Goal: Find contact information: Find contact information

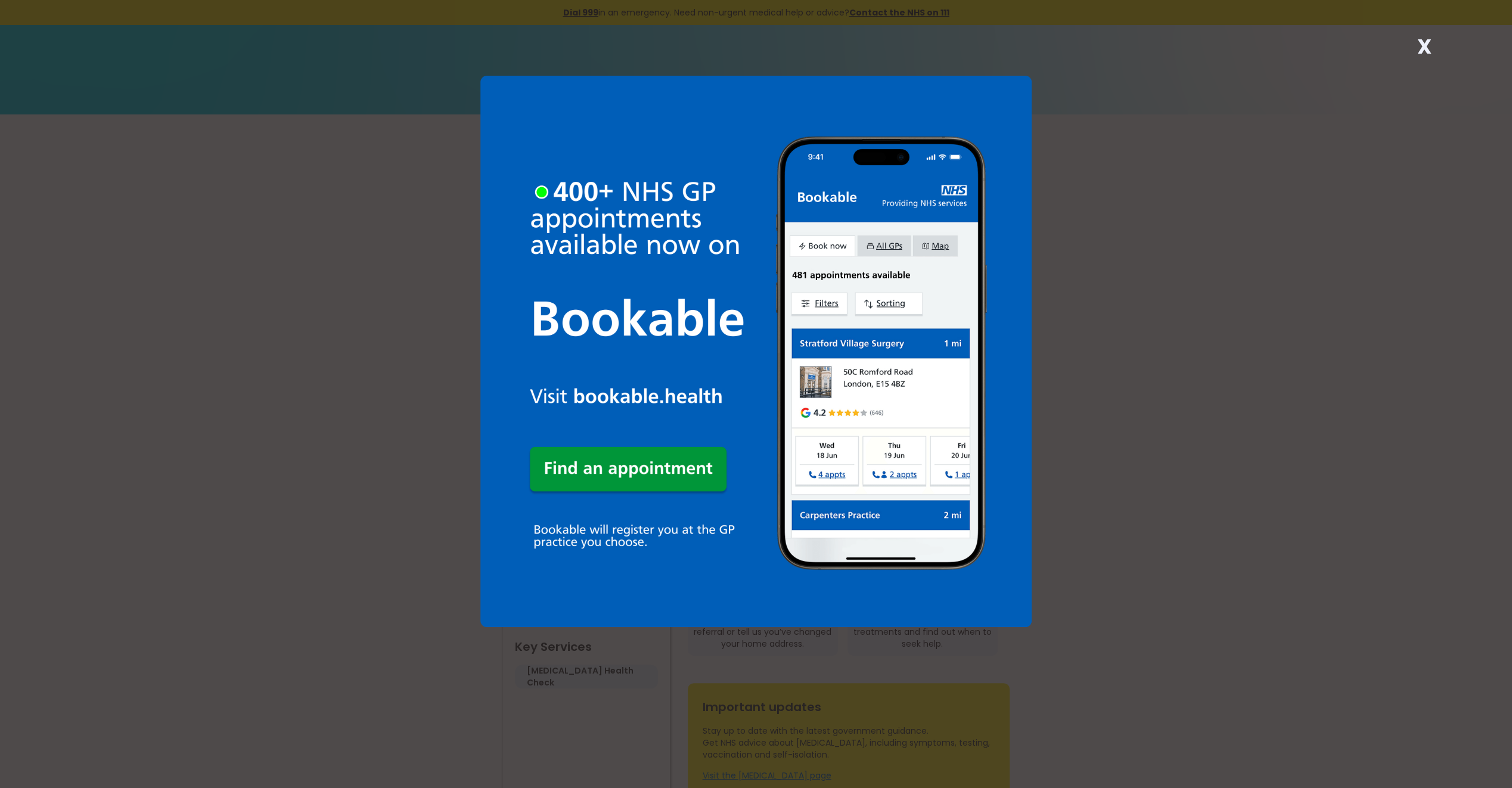
click at [1426, 40] on strong "X" at bounding box center [1424, 46] width 15 height 29
click at [1421, 43] on strong "X" at bounding box center [1424, 46] width 15 height 29
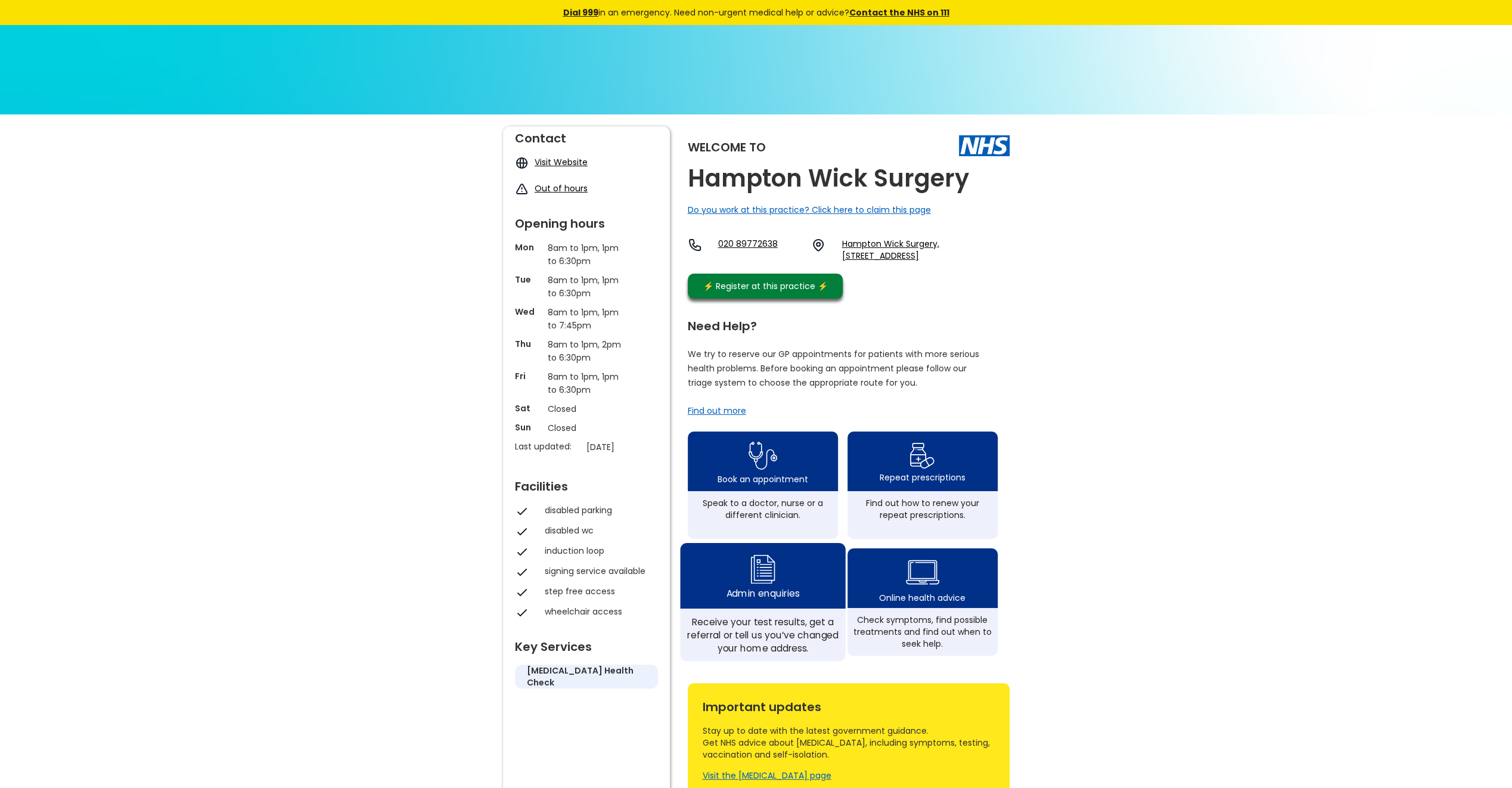
click at [767, 586] on img at bounding box center [762, 569] width 29 height 35
